Goal: Task Accomplishment & Management: Manage account settings

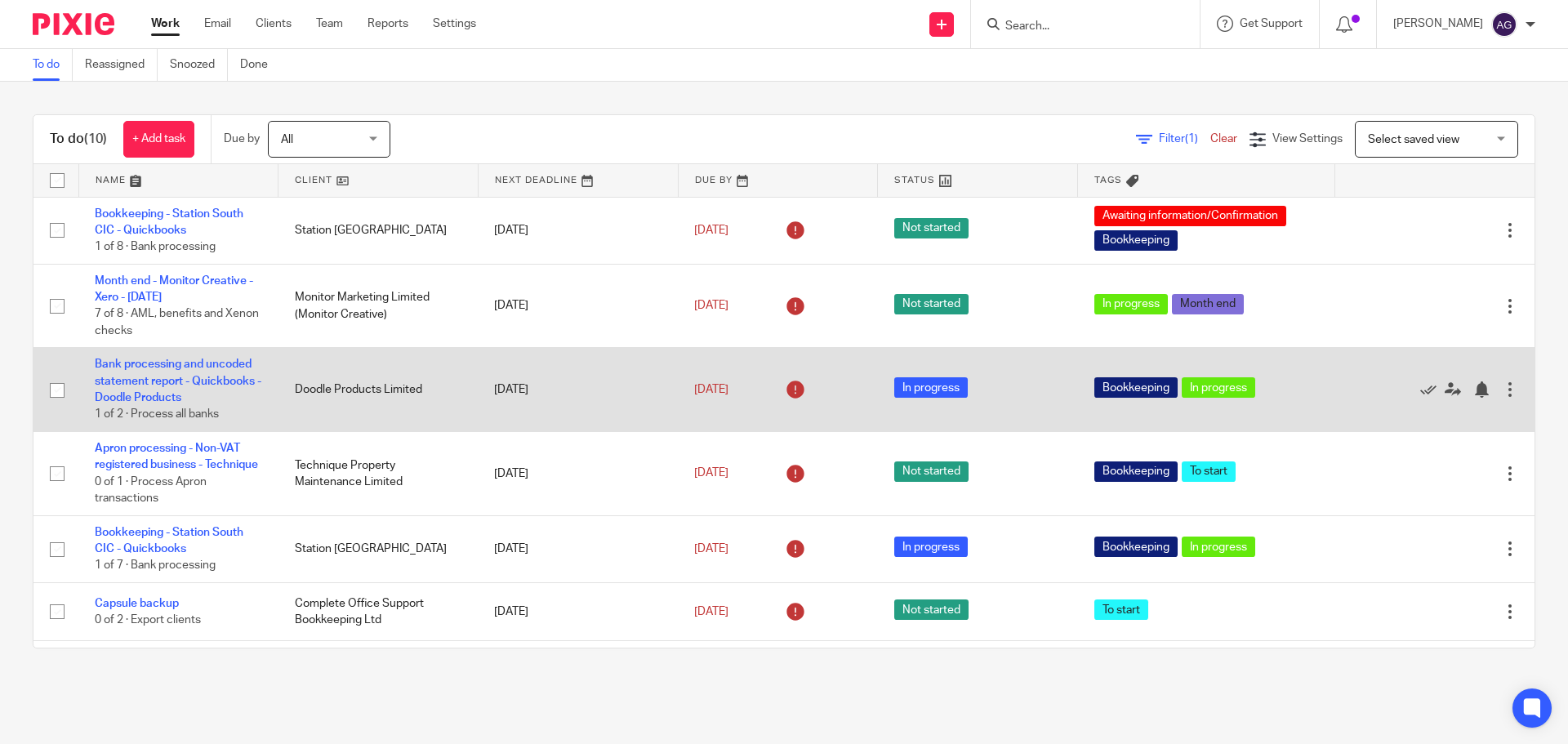
click at [1501, 392] on div at bounding box center [1509, 389] width 17 height 17
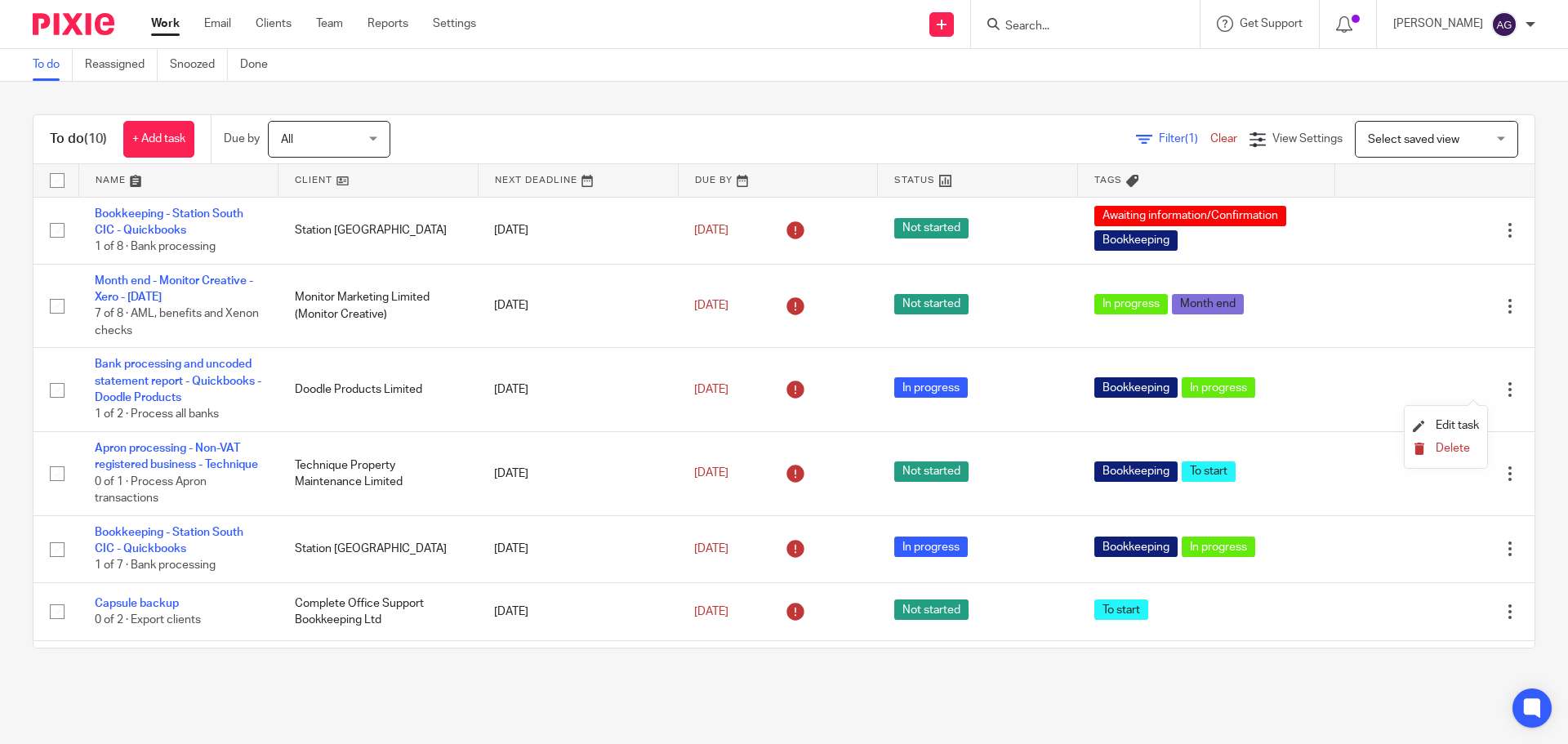
click at [1455, 450] on span "Delete" at bounding box center [1452, 448] width 34 height 12
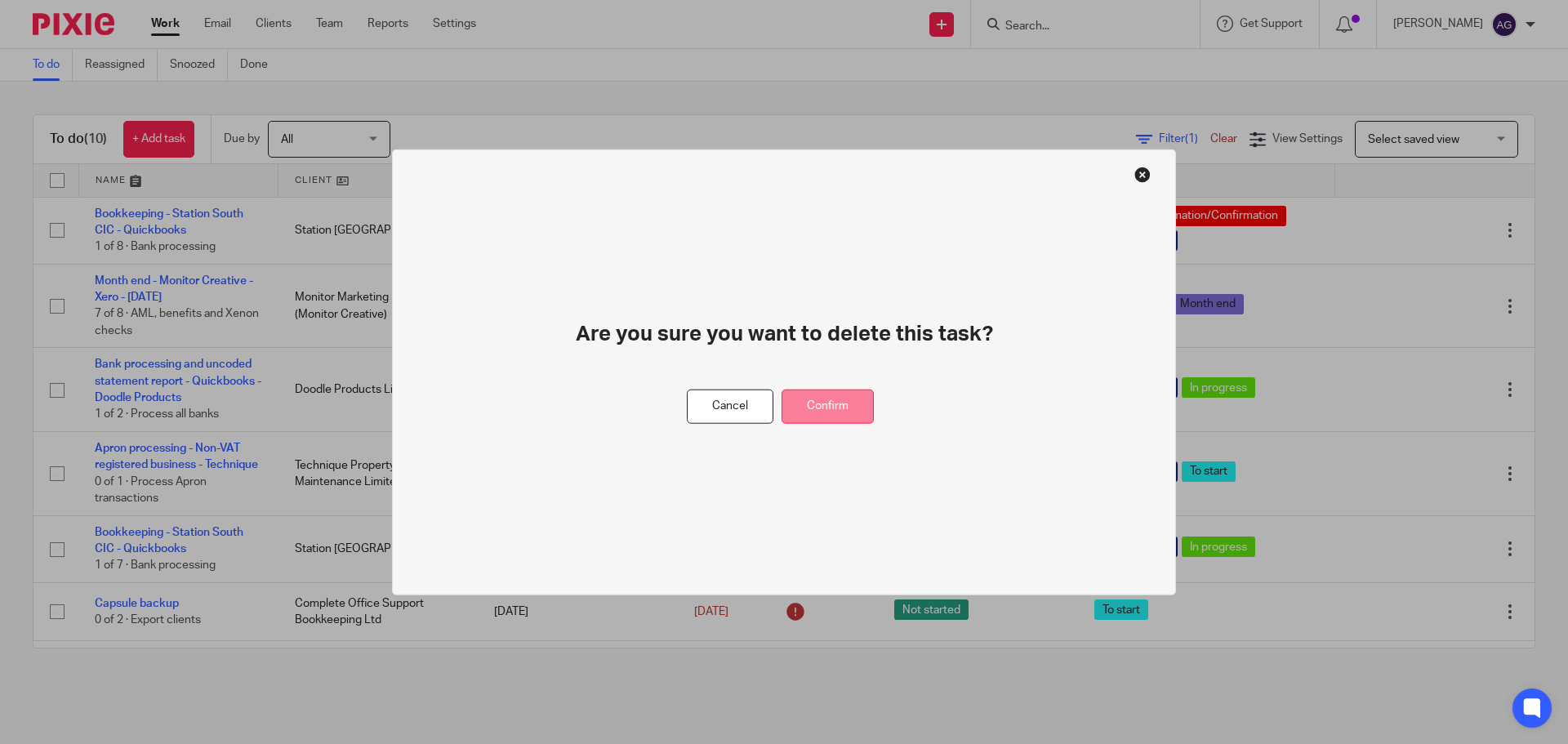
click at [822, 405] on button "Confirm" at bounding box center [828, 406] width 92 height 35
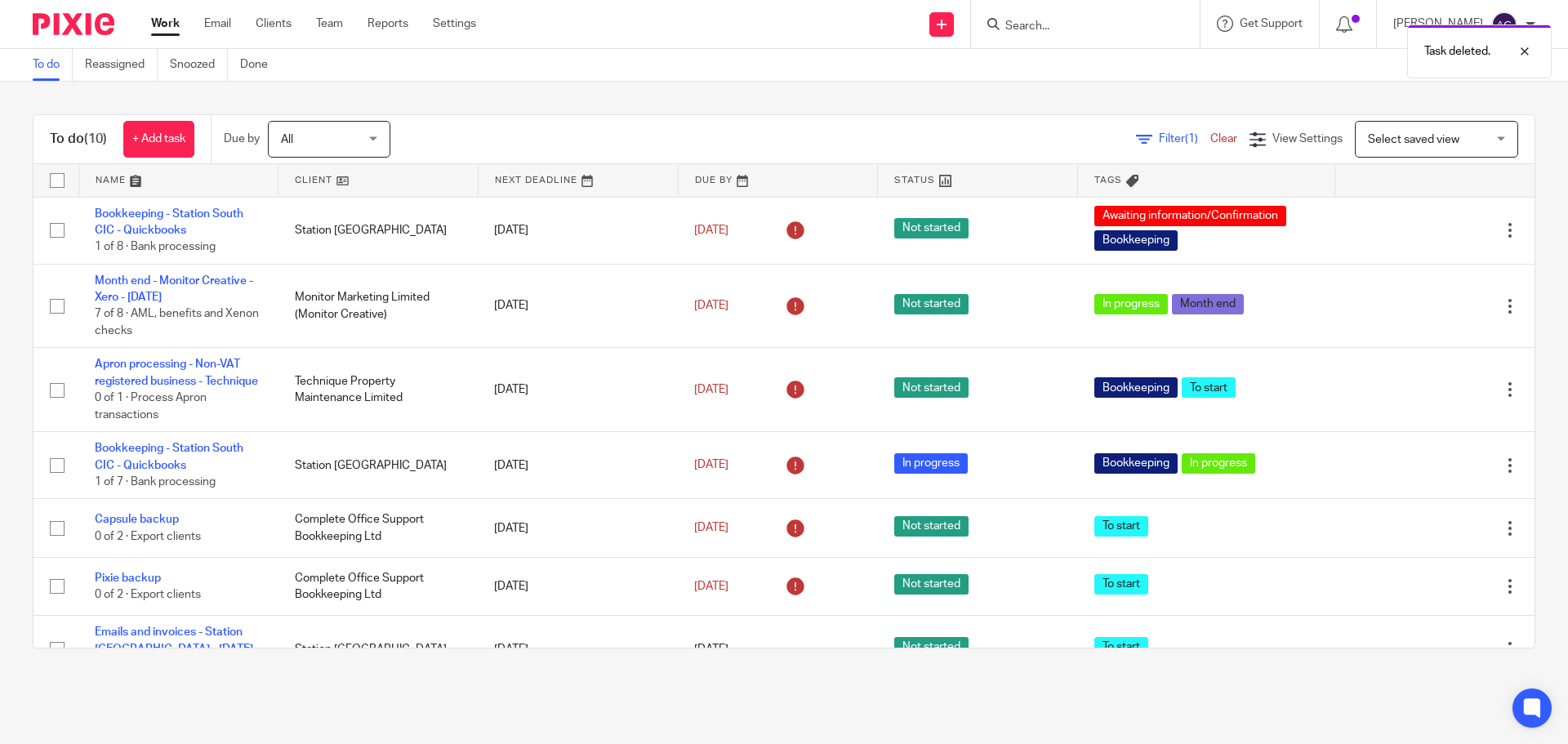
click at [1100, 30] on div "Task deleted." at bounding box center [1167, 47] width 768 height 62
click at [1071, 24] on div "Task deleted." at bounding box center [1167, 47] width 768 height 62
click at [1041, 28] on div "Task deleted." at bounding box center [1167, 47] width 768 height 62
click at [1042, 22] on div "Task deleted." at bounding box center [1167, 47] width 768 height 62
click at [1039, 23] on input "Search" at bounding box center [1077, 26] width 147 height 15
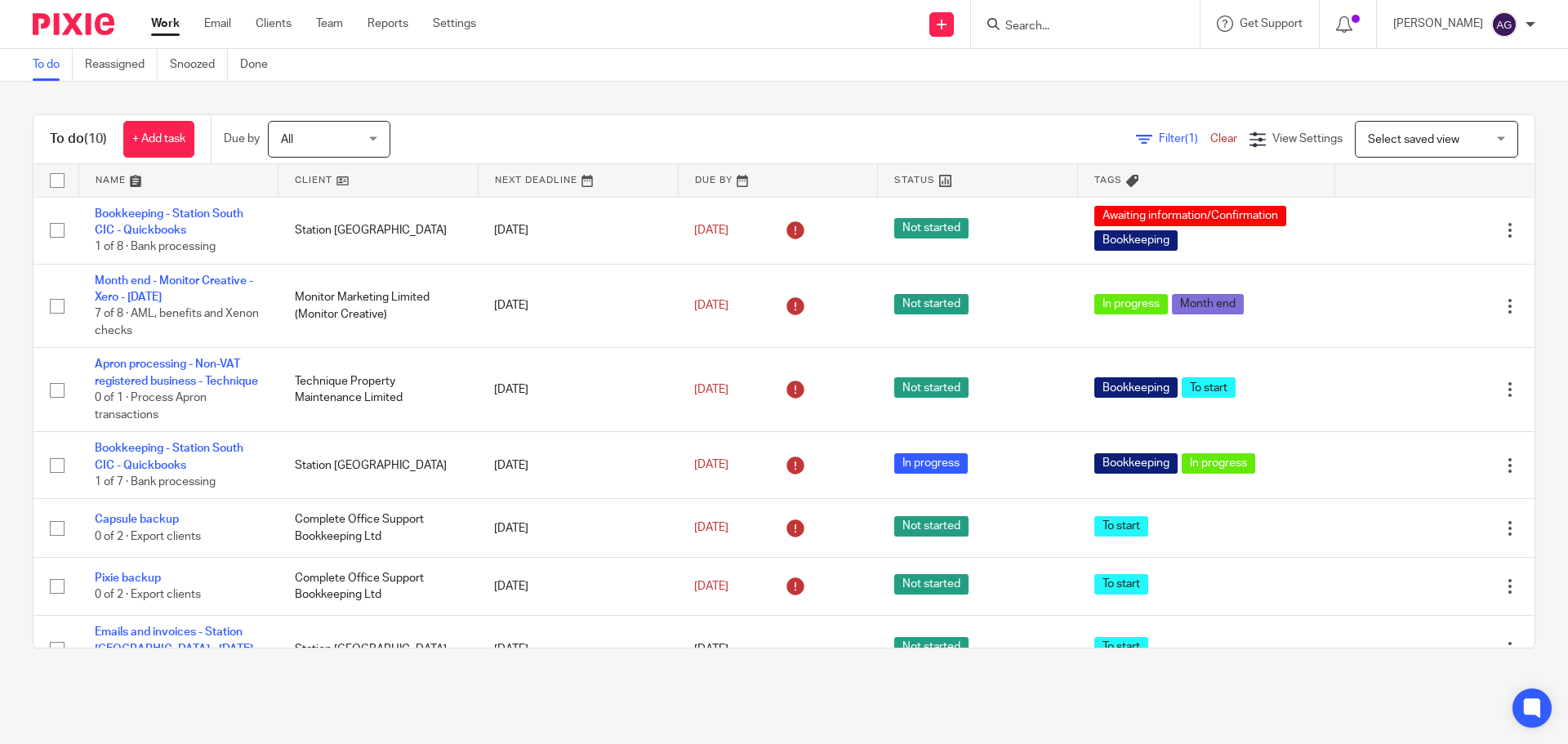
click at [1037, 25] on input "Search" at bounding box center [1077, 26] width 147 height 15
type input "doodle"
click at [1095, 75] on link at bounding box center [1131, 76] width 261 height 51
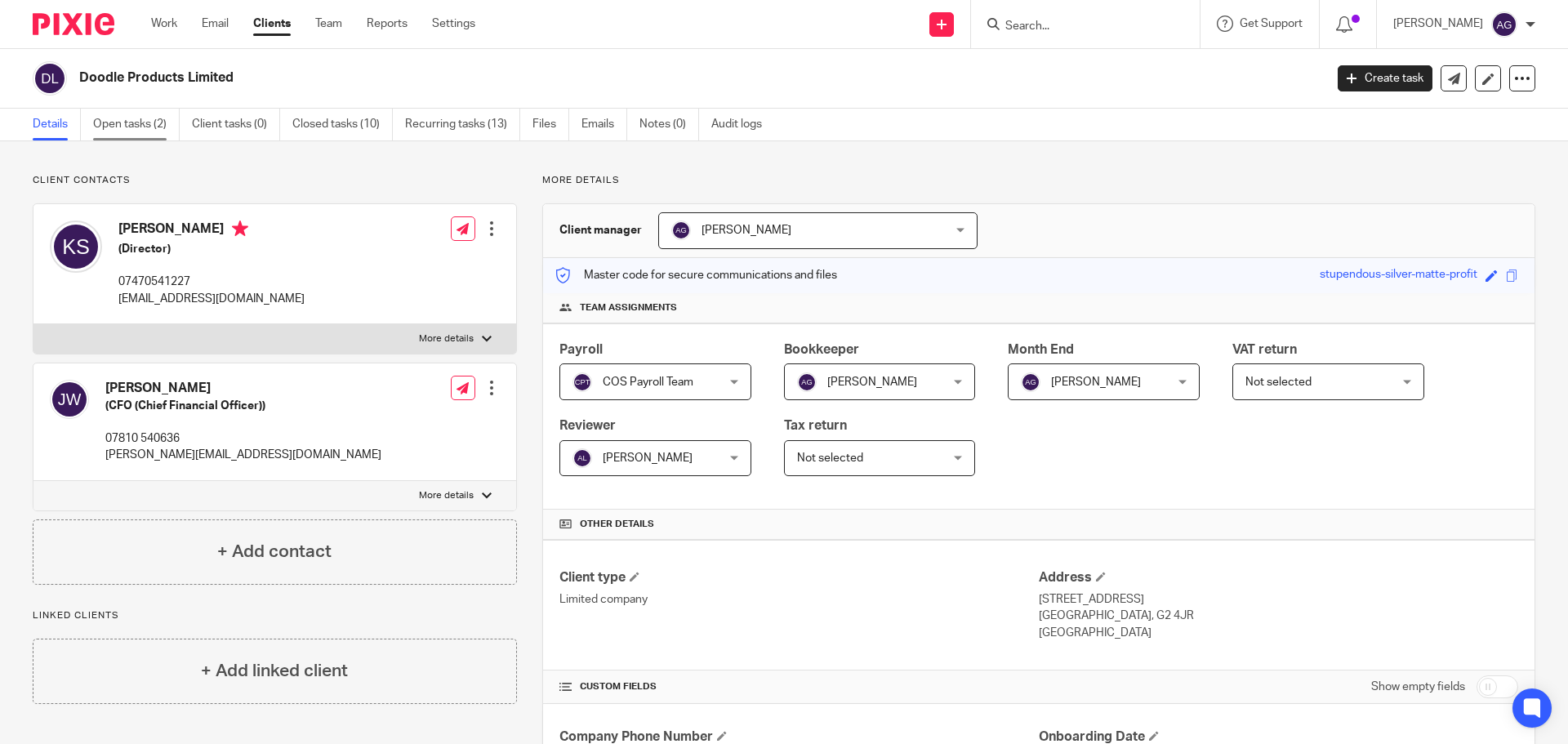
click at [129, 119] on link "Open tasks (2)" at bounding box center [136, 124] width 86 height 31
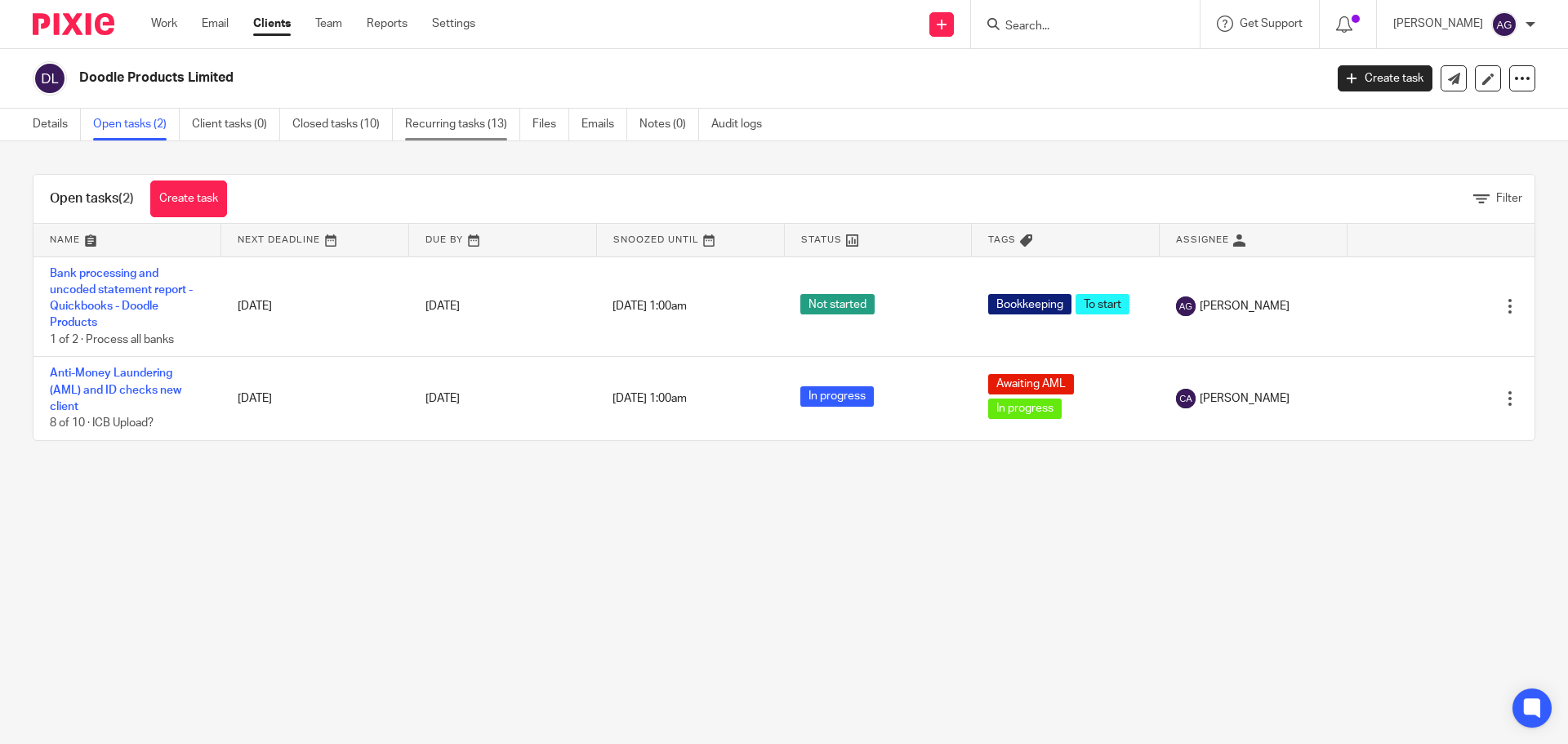
click at [429, 124] on link "Recurring tasks (13)" at bounding box center [462, 124] width 115 height 31
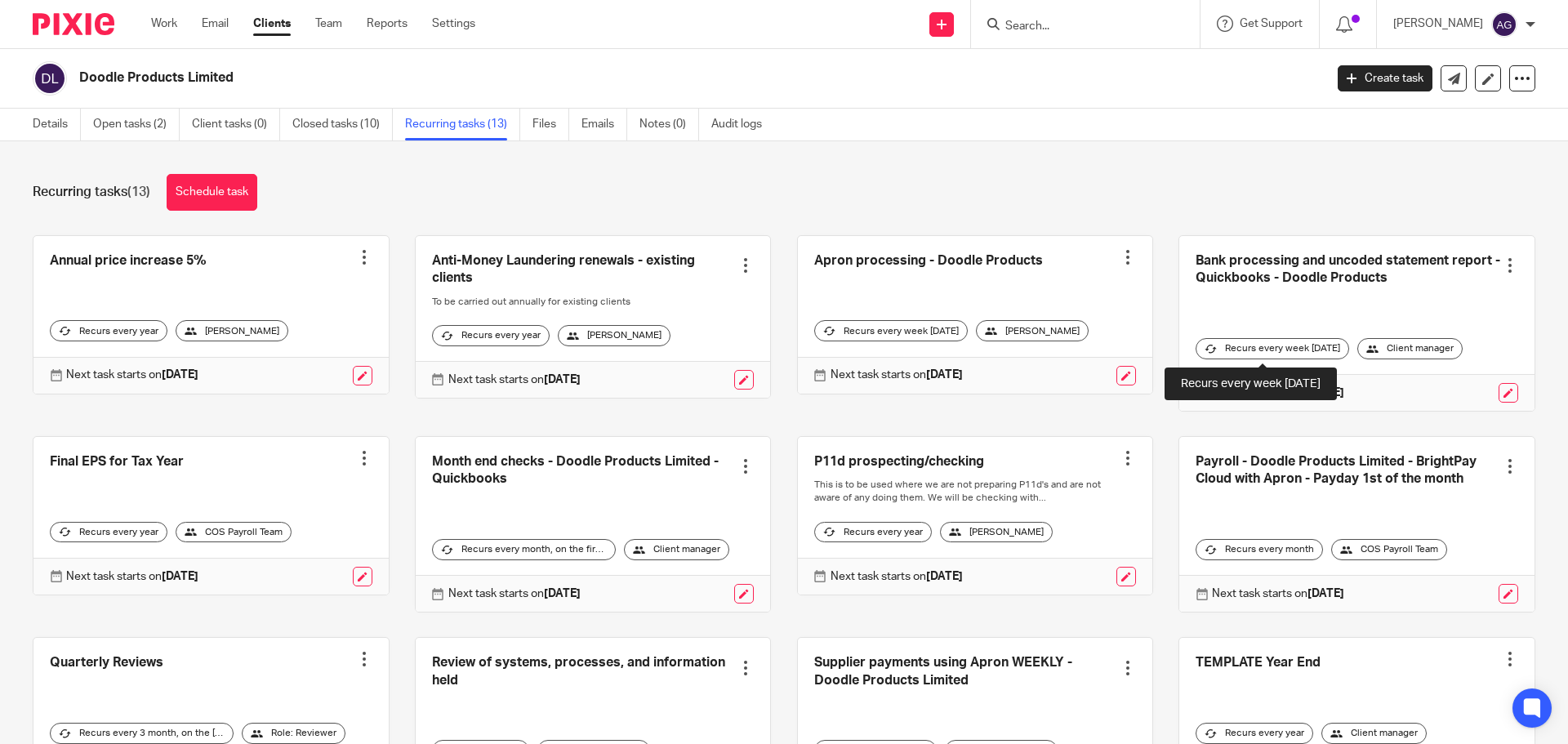
click at [1290, 340] on div "Recurs every week on monday" at bounding box center [1272, 349] width 154 height 22
click at [1501, 266] on div at bounding box center [1509, 265] width 17 height 17
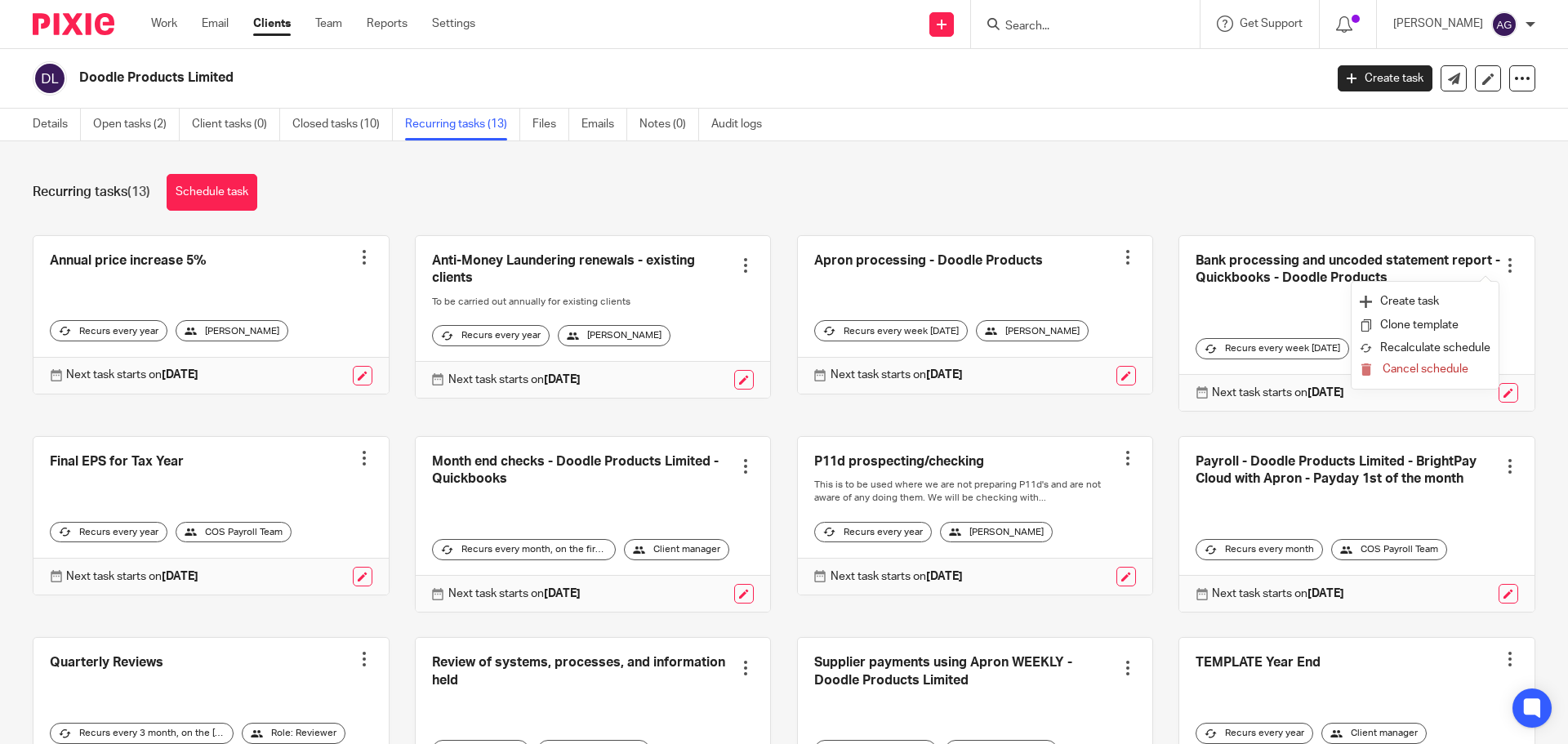
click at [1432, 396] on div at bounding box center [1430, 392] width 174 height 20
click at [1501, 269] on div at bounding box center [1509, 265] width 17 height 17
click at [1420, 352] on button "Recalculate schedule" at bounding box center [1424, 349] width 130 height 22
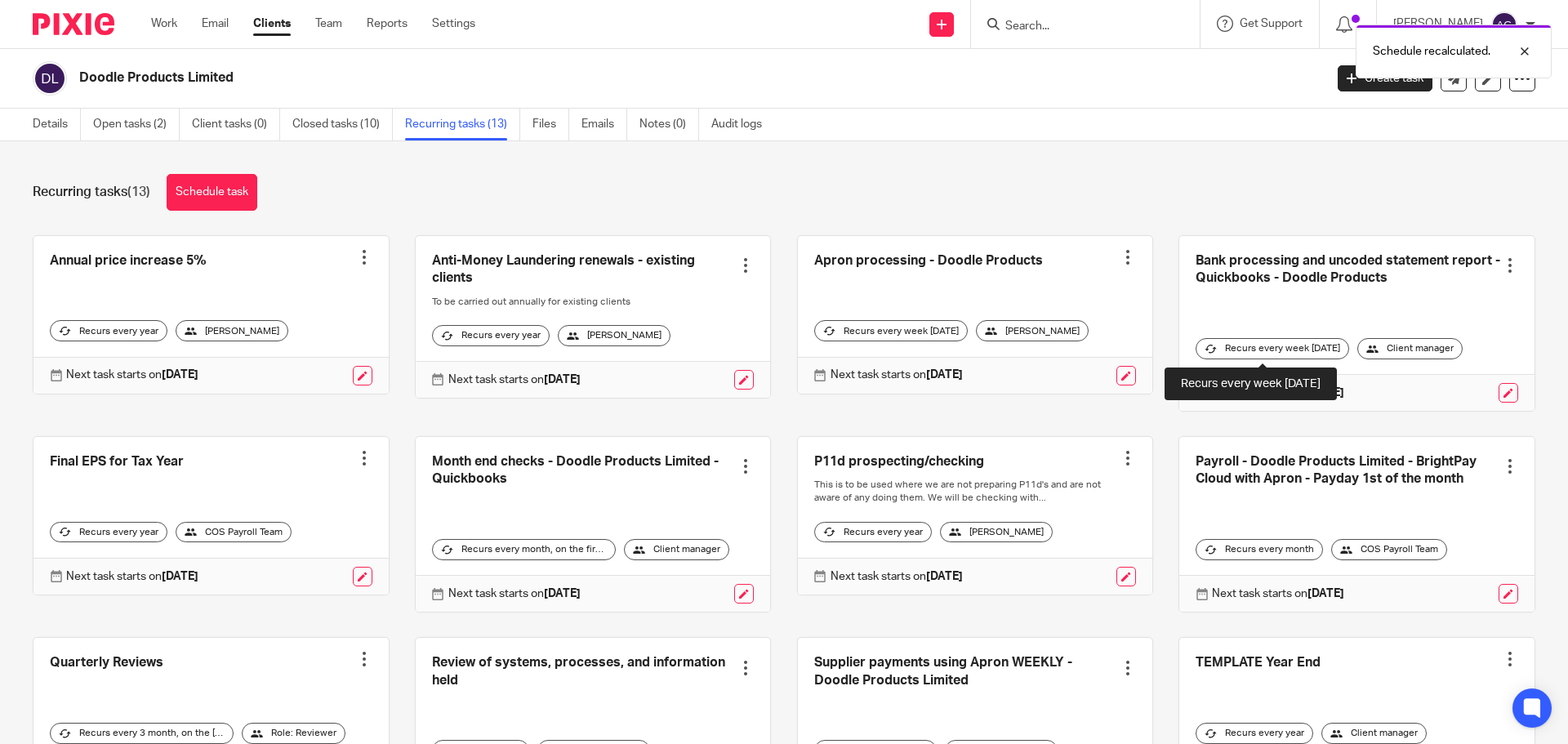
click at [1333, 347] on div "Recurs every week on monday" at bounding box center [1272, 349] width 154 height 22
click at [1223, 279] on link at bounding box center [1356, 323] width 355 height 174
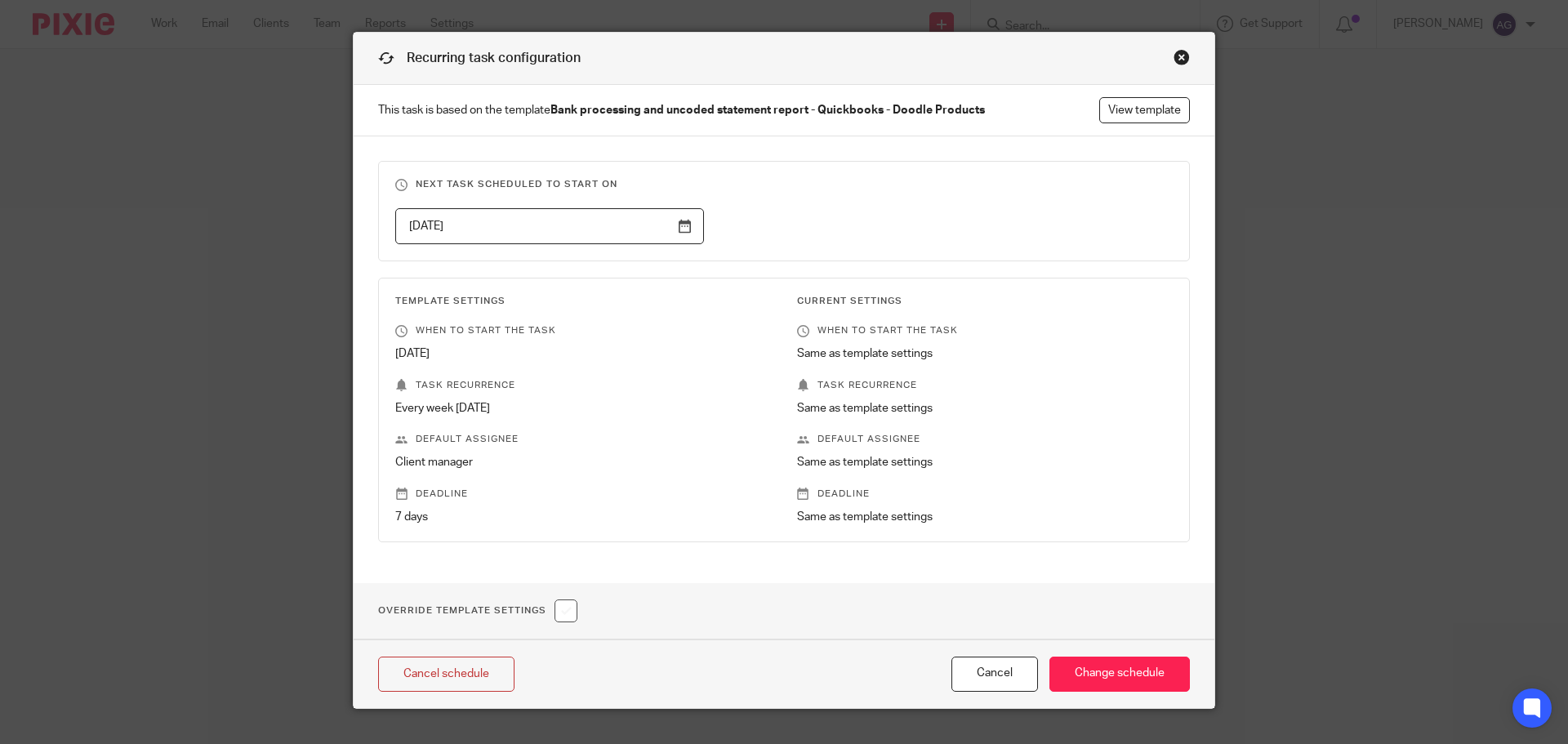
scroll to position [64, 0]
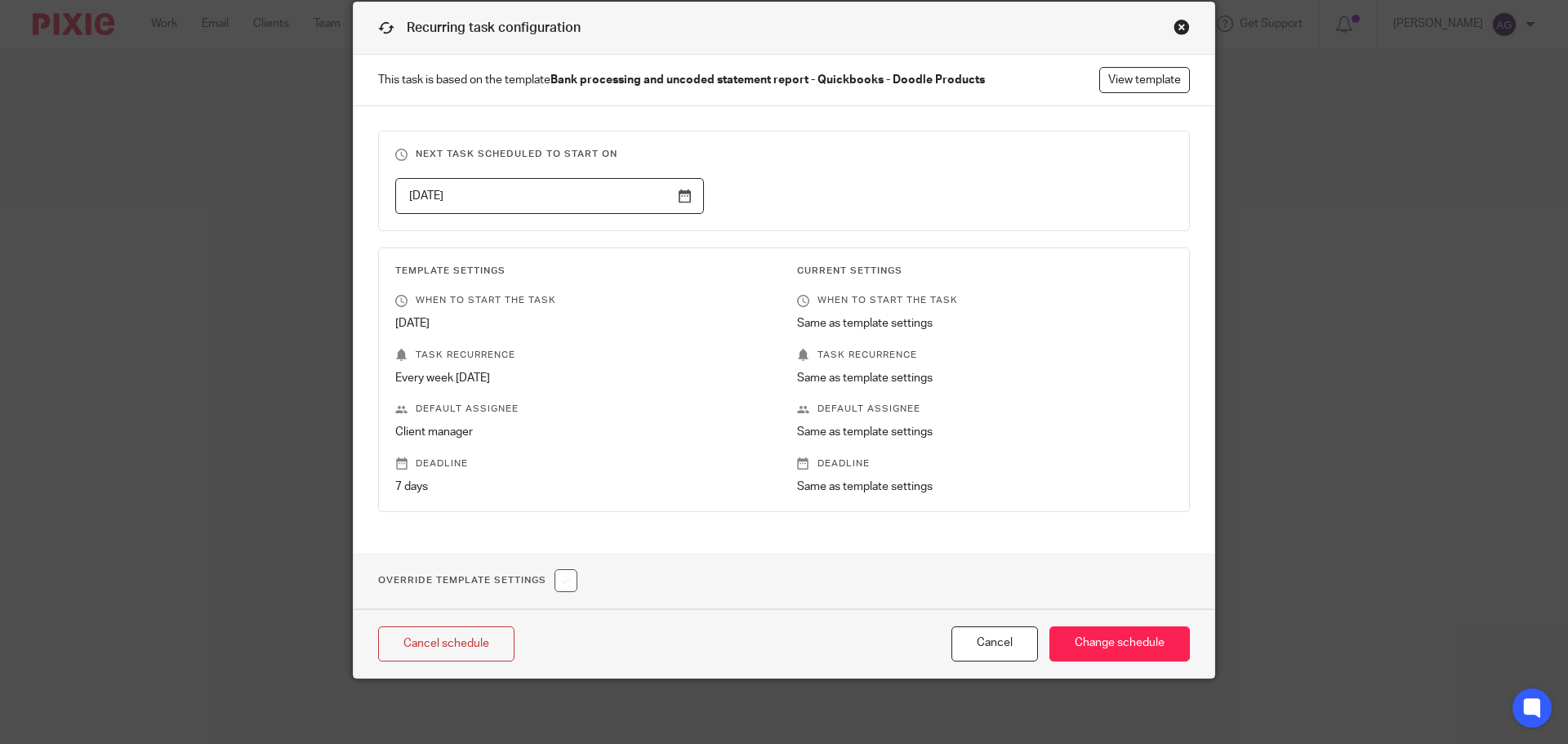
click at [681, 203] on input "2025-08-18" at bounding box center [549, 196] width 309 height 36
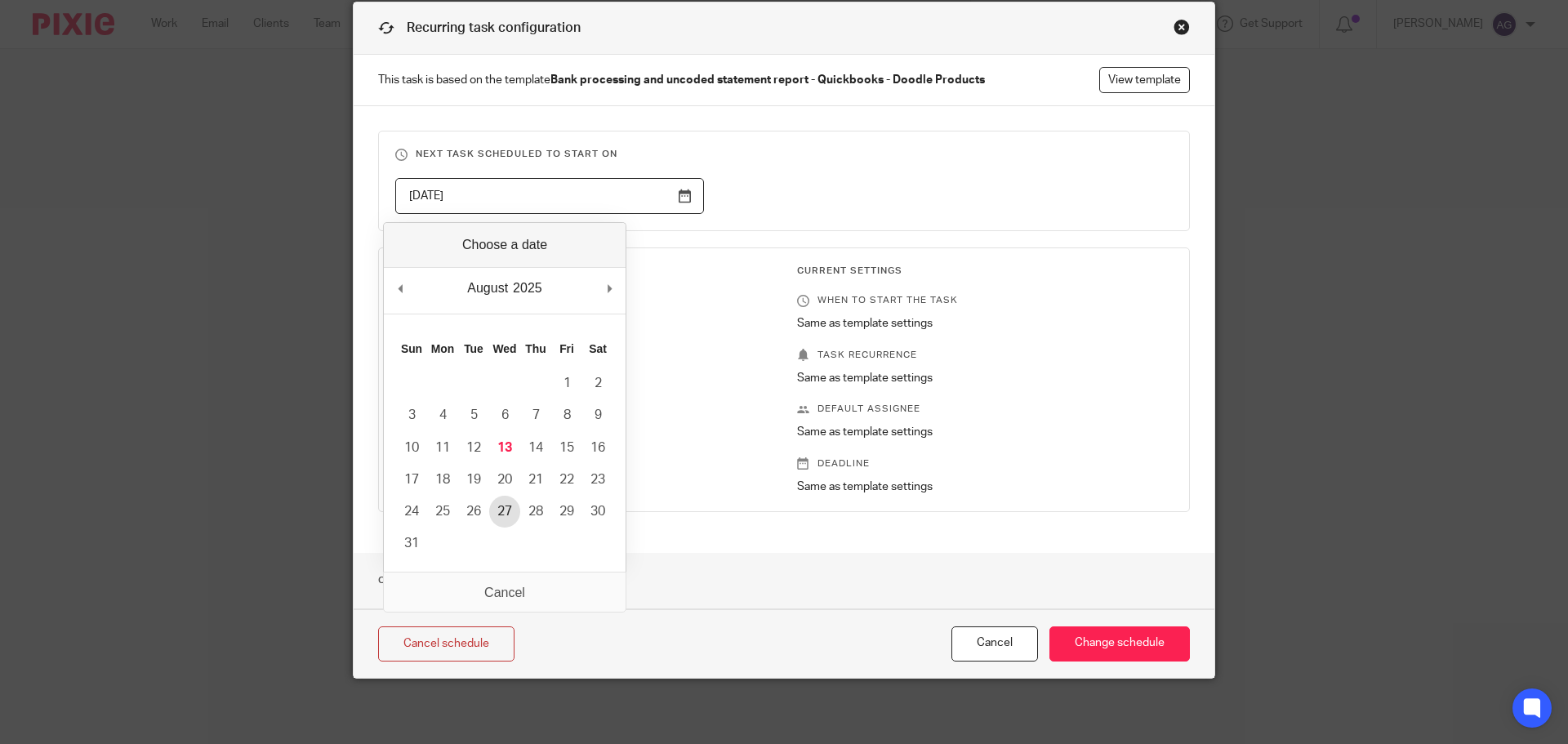
type input "2025-08-27"
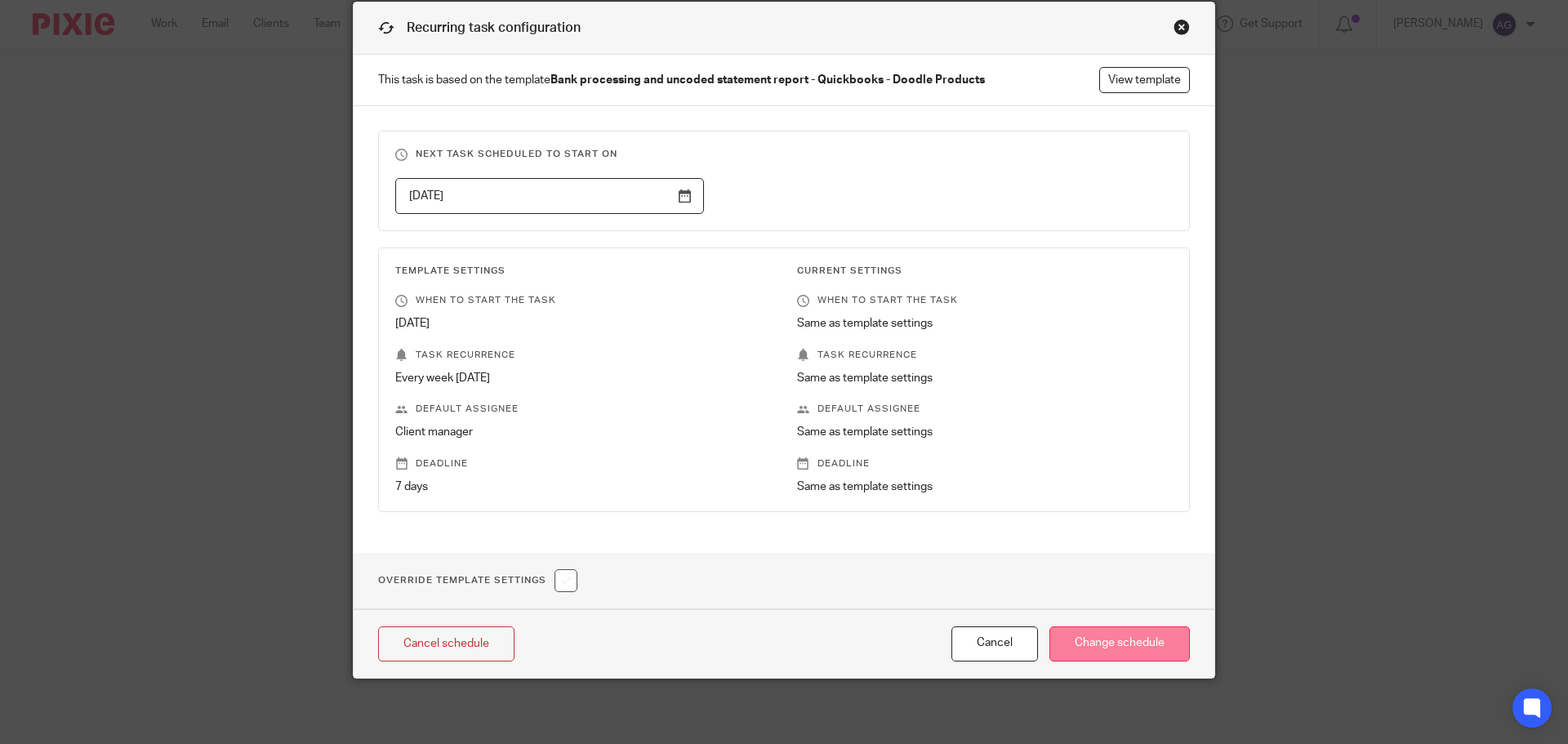
click at [1089, 633] on input "Change schedule" at bounding box center [1119, 644] width 140 height 35
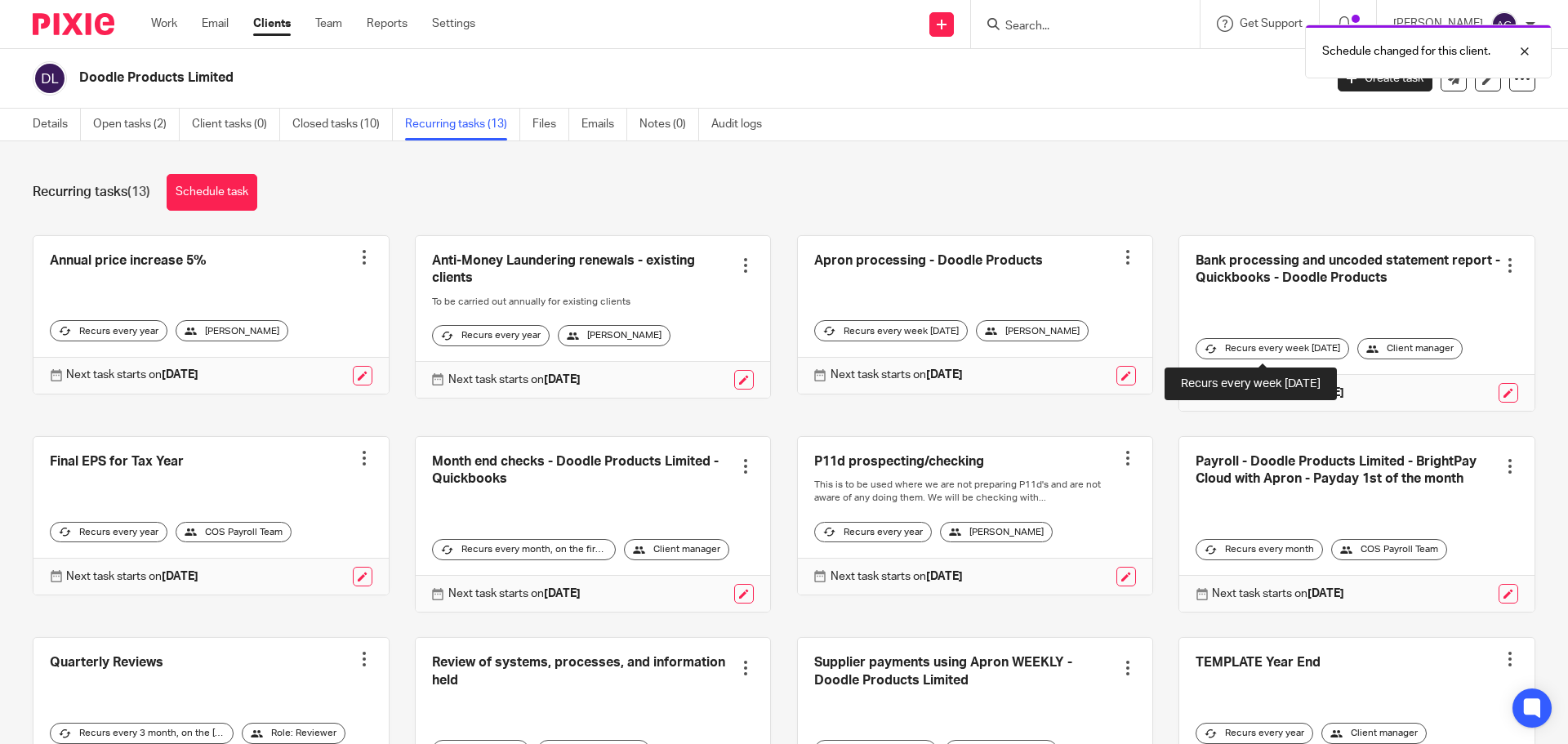
click at [1204, 349] on icon at bounding box center [1210, 349] width 12 height 12
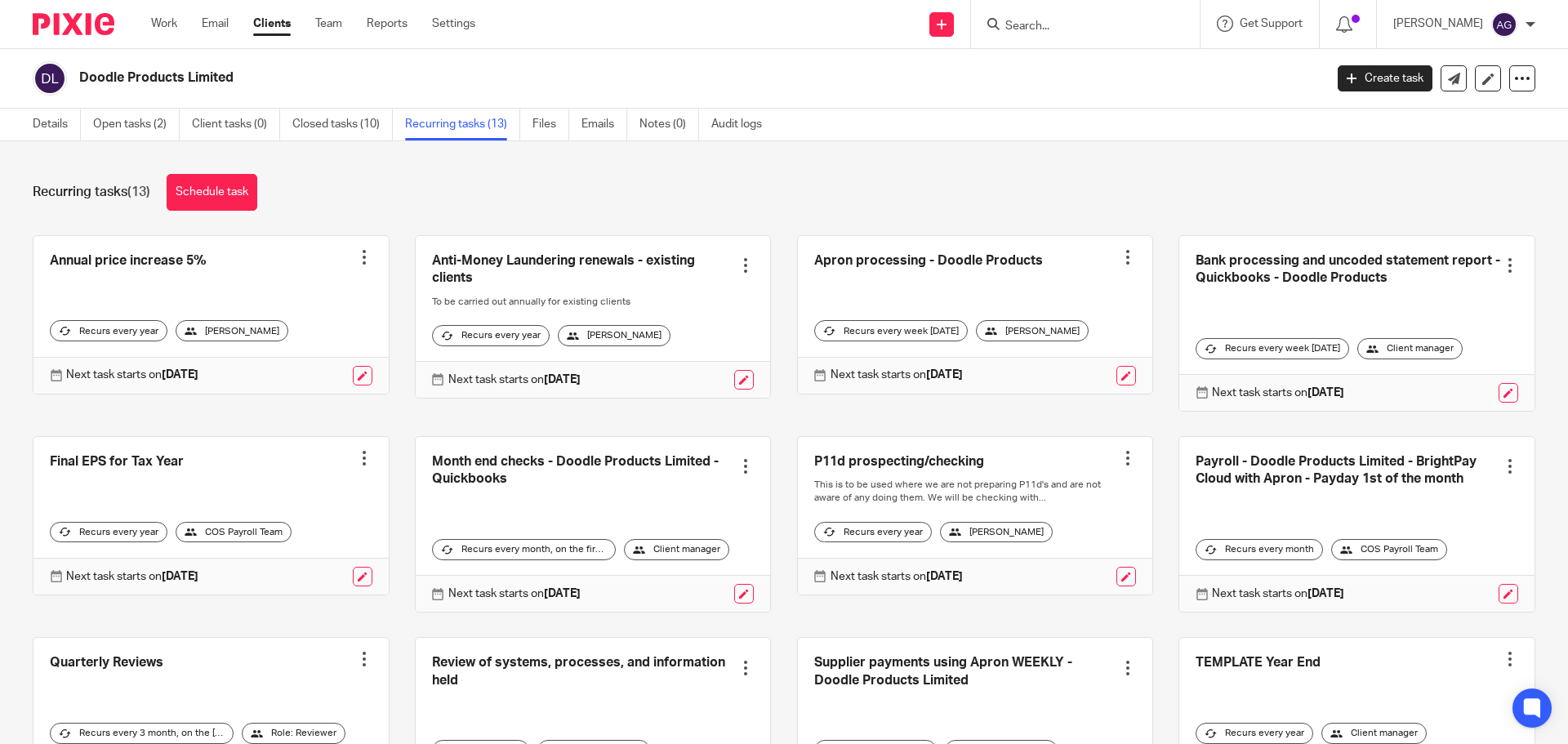
click at [1501, 269] on div at bounding box center [1509, 265] width 17 height 17
click at [1291, 304] on link at bounding box center [1356, 323] width 355 height 174
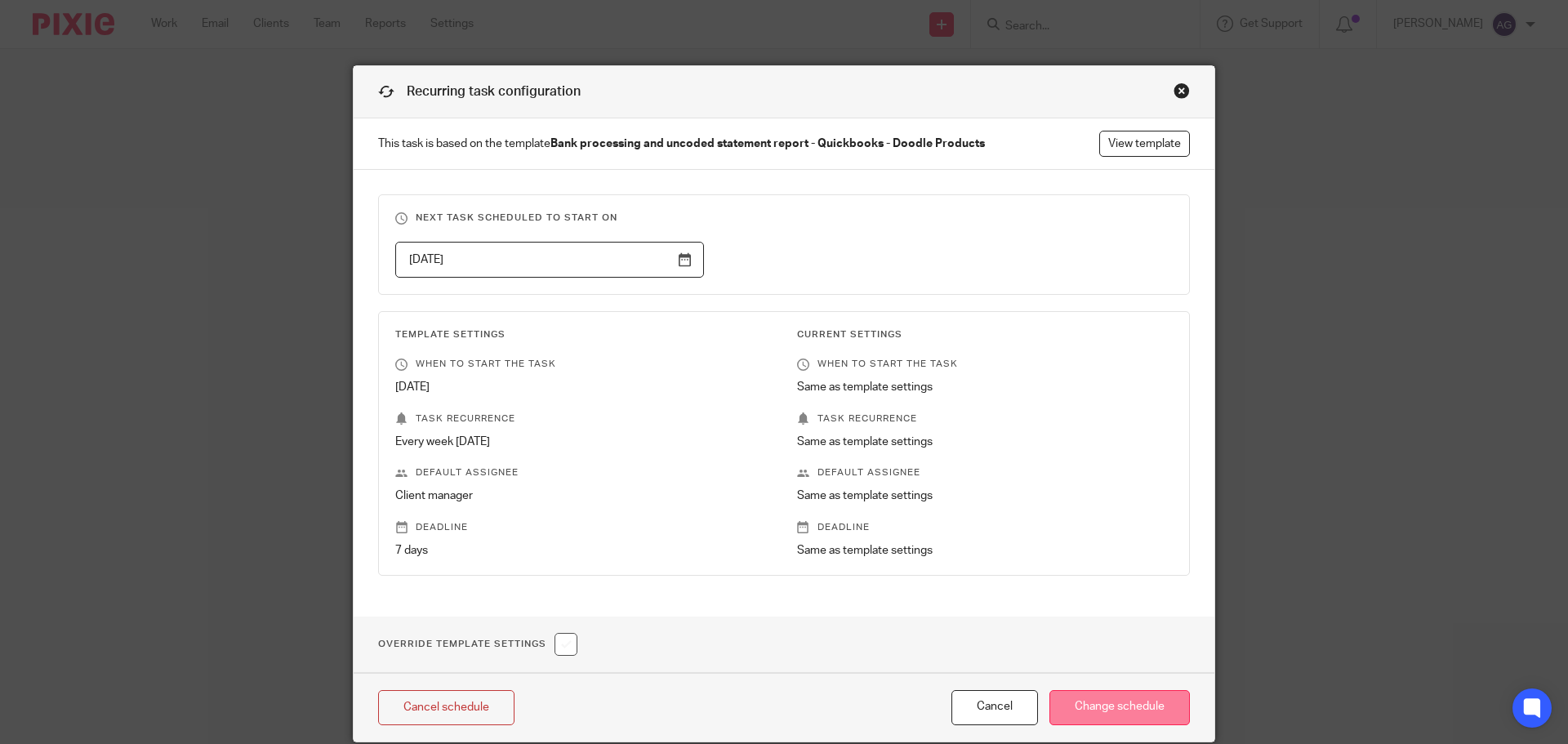
click at [1099, 718] on input "Change schedule" at bounding box center [1119, 708] width 140 height 35
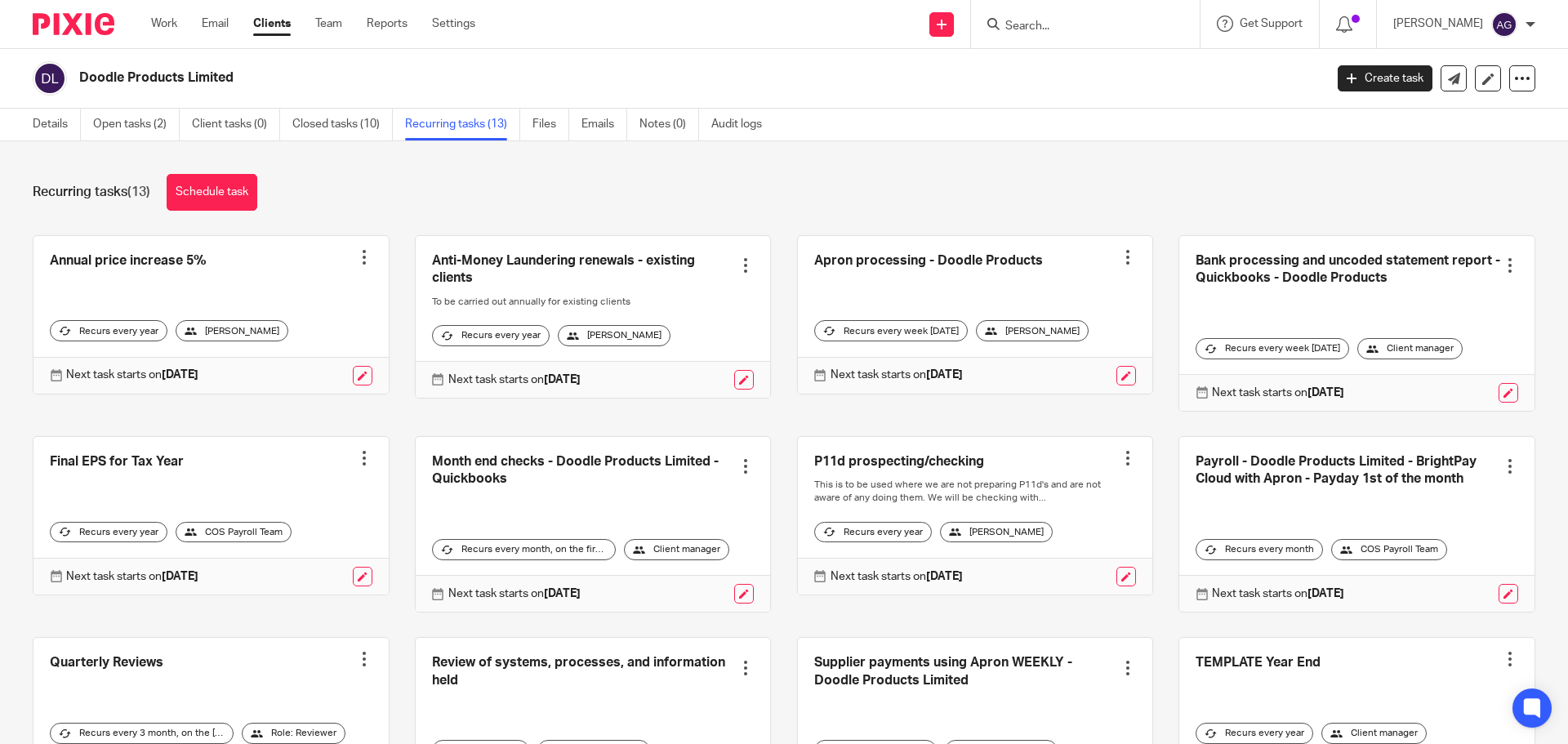
click at [1501, 268] on div at bounding box center [1509, 265] width 17 height 17
click at [1173, 180] on div "Recurring tasks (13) Schedule task" at bounding box center [784, 191] width 1502 height 36
click at [86, 23] on img at bounding box center [73, 24] width 81 height 22
